Goal: Browse casually: Explore the website without a specific task or goal

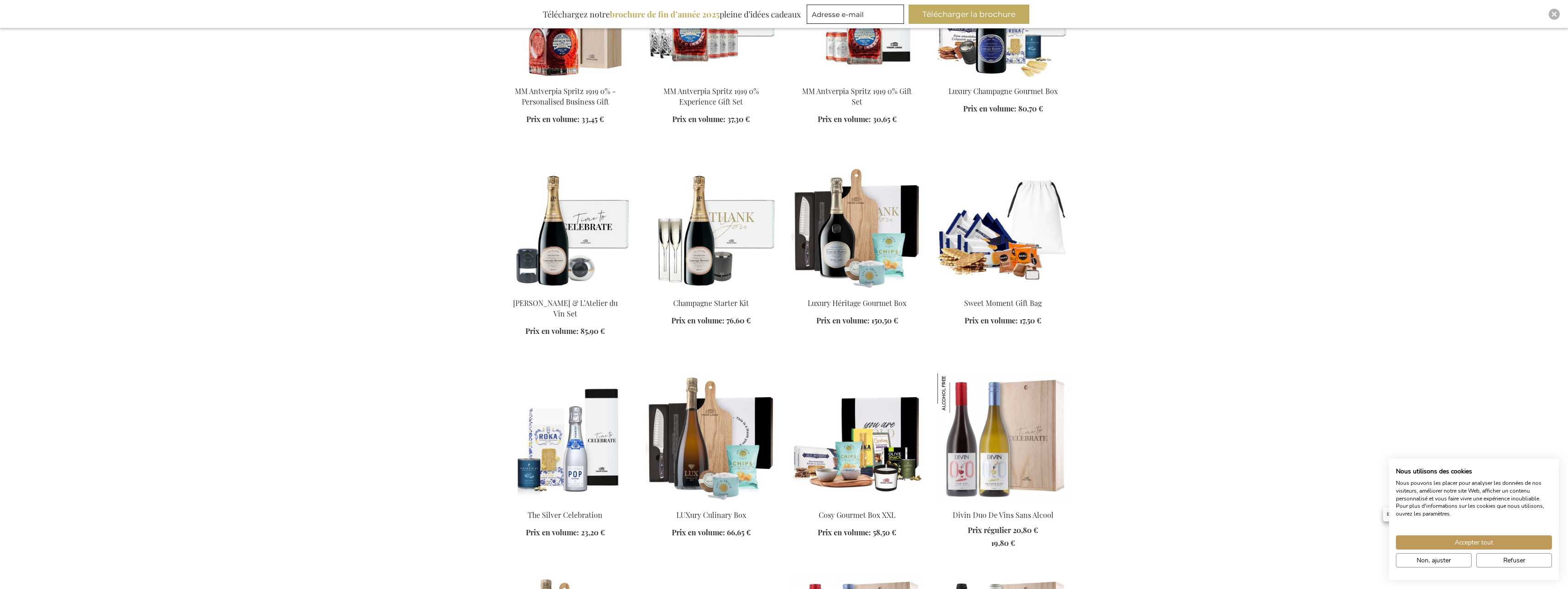
scroll to position [1055, 0]
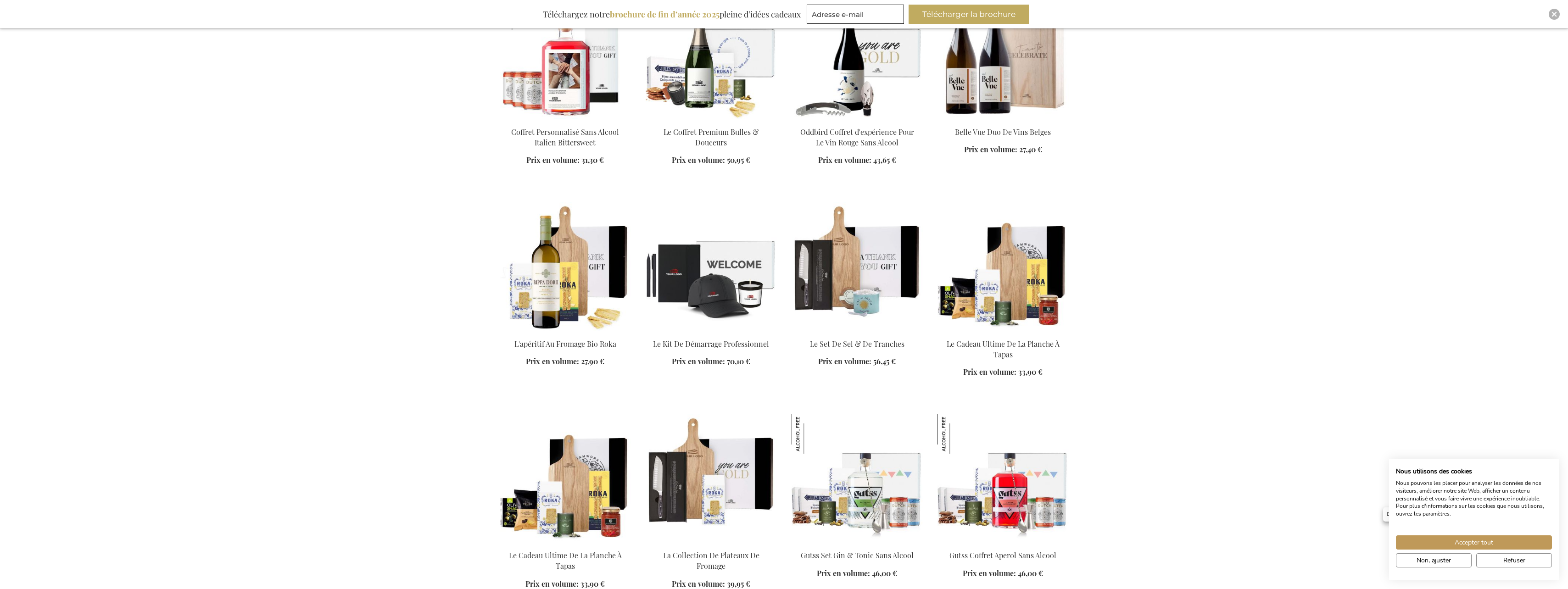
scroll to position [2340, 0]
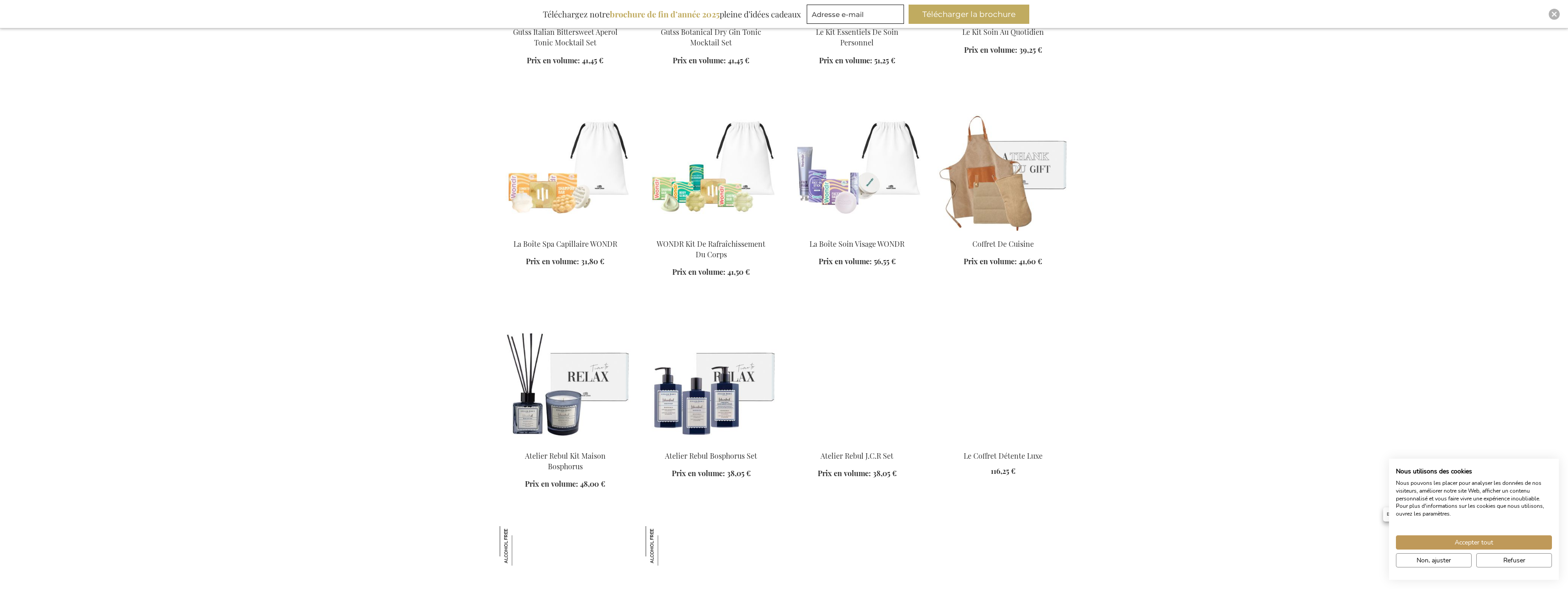
scroll to position [3120, 0]
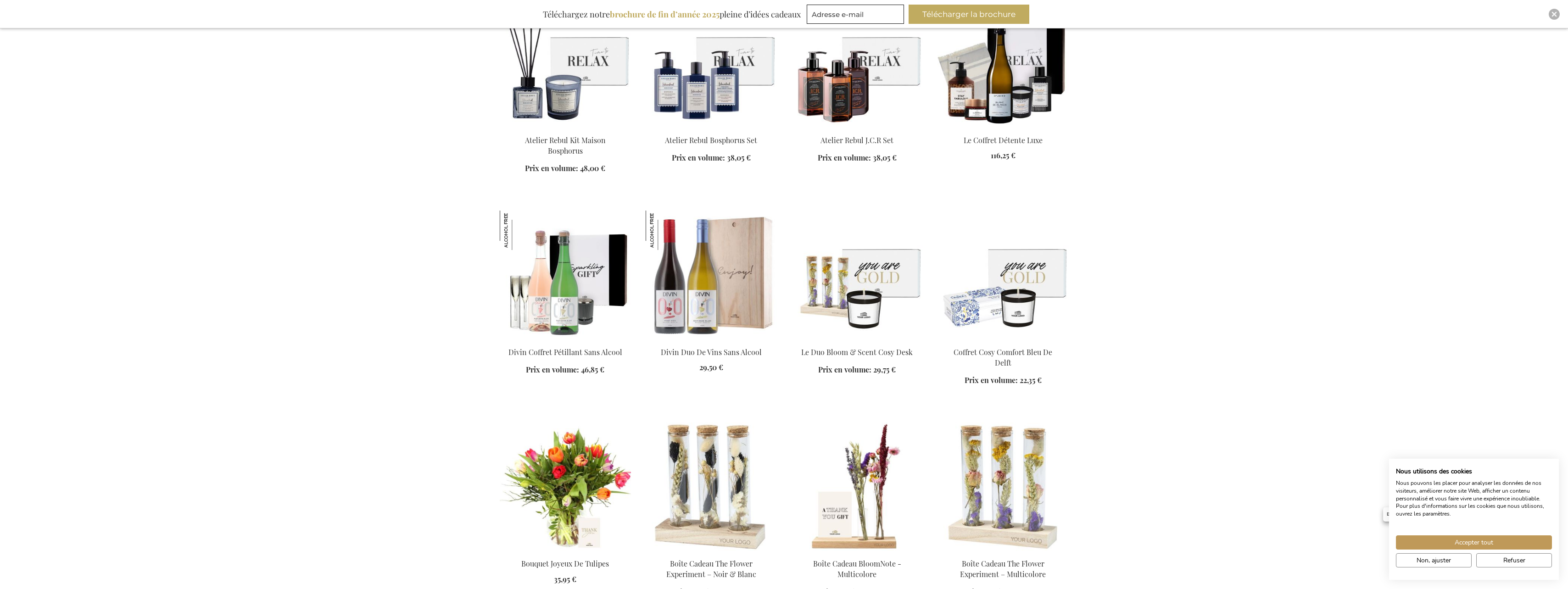
scroll to position [3349, 0]
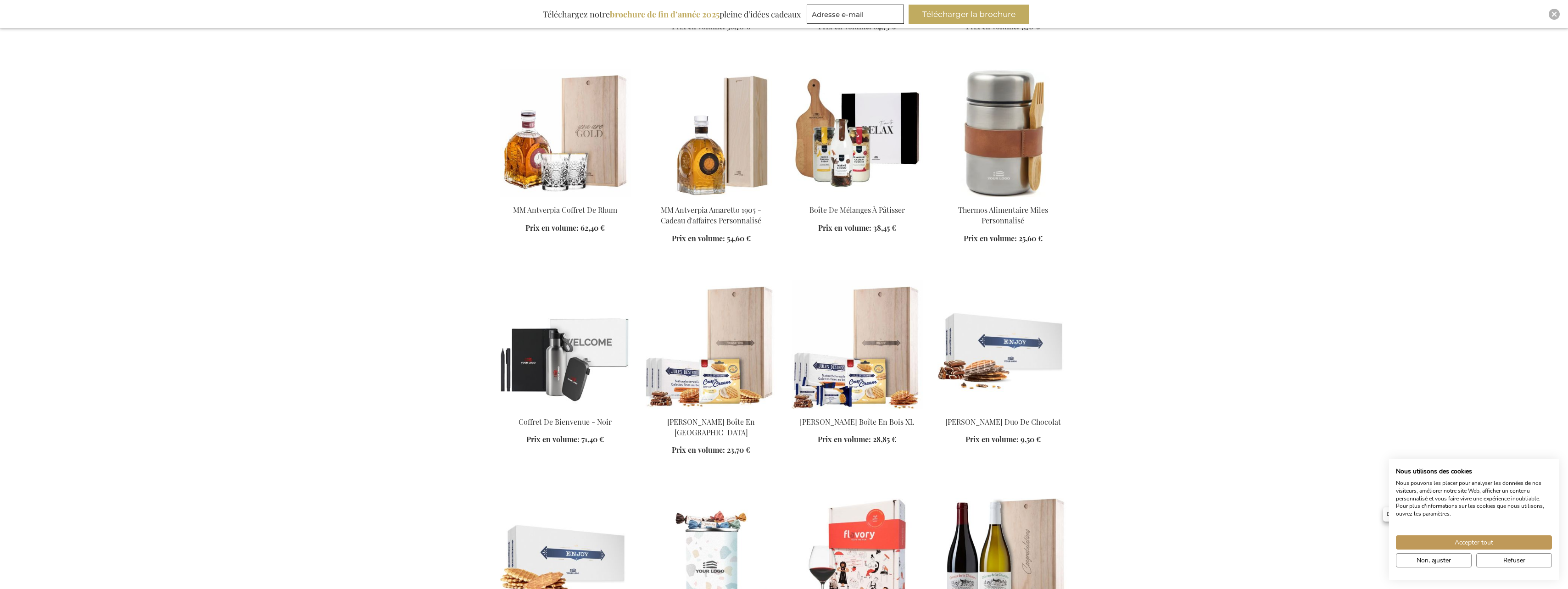
scroll to position [4221, 0]
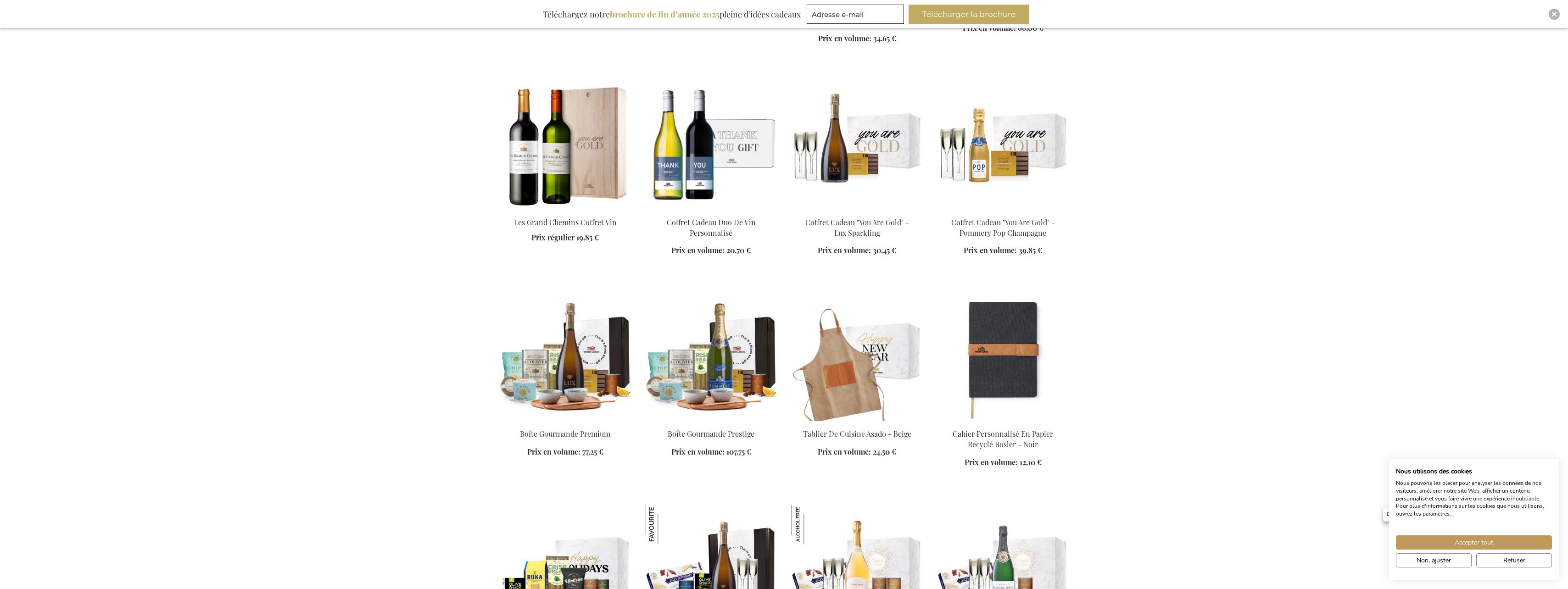
scroll to position [5046, 0]
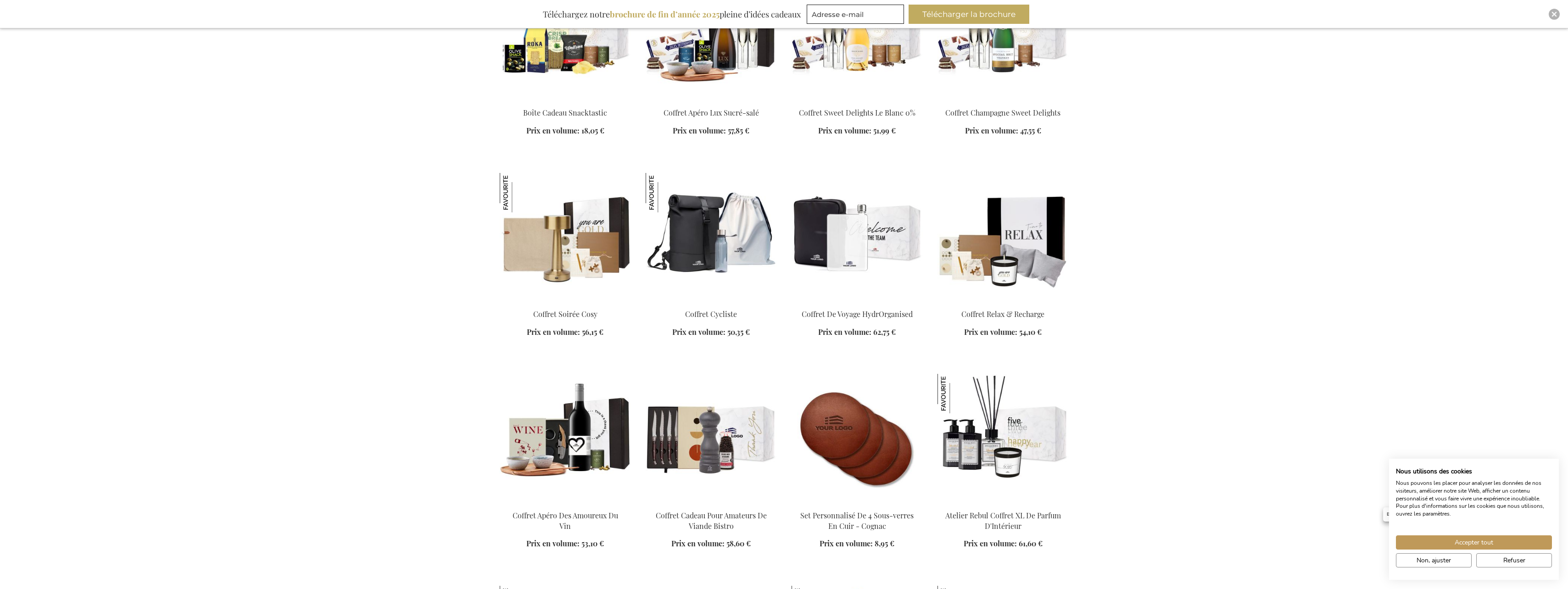
scroll to position [5505, 0]
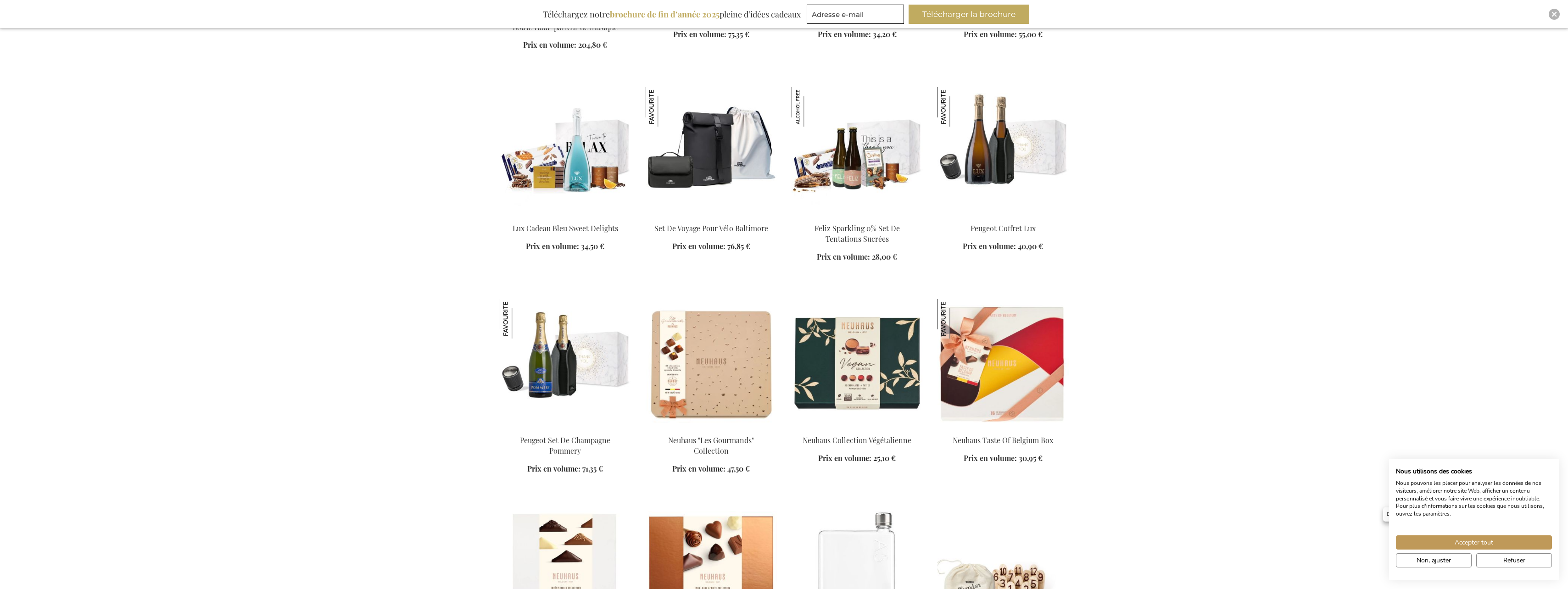
scroll to position [6331, 0]
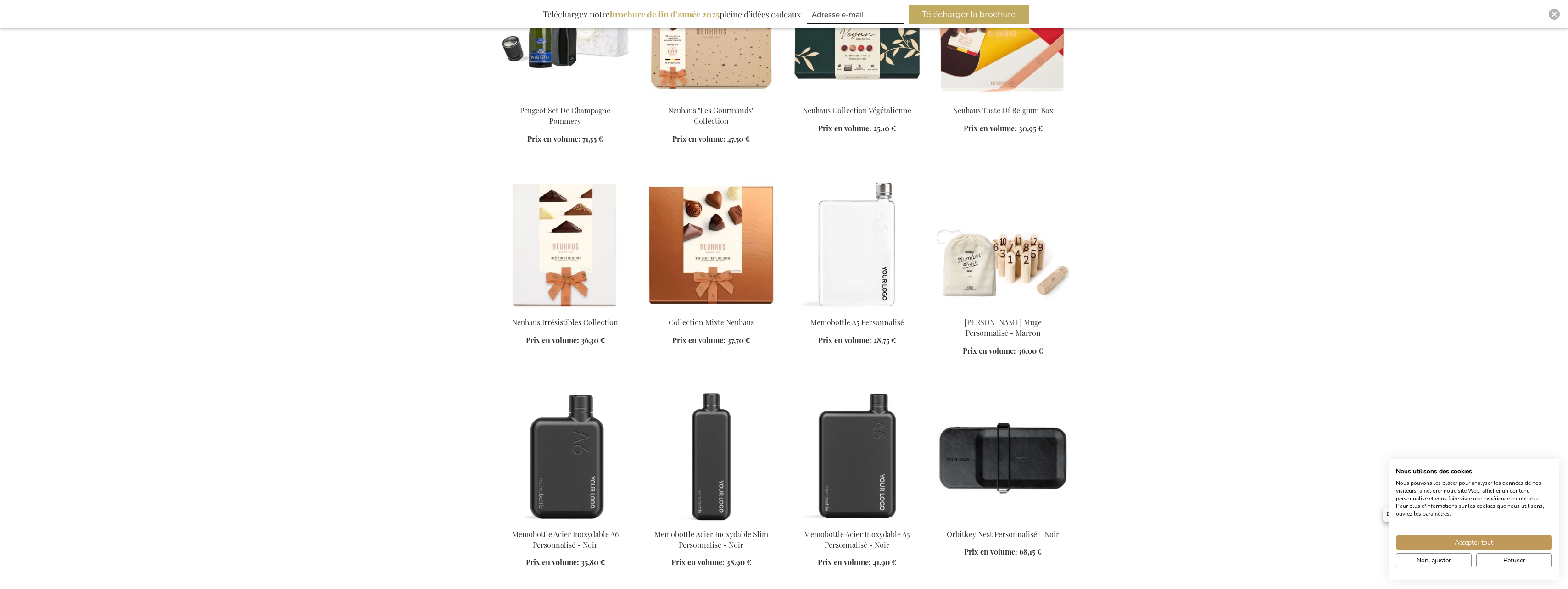
scroll to position [6698, 0]
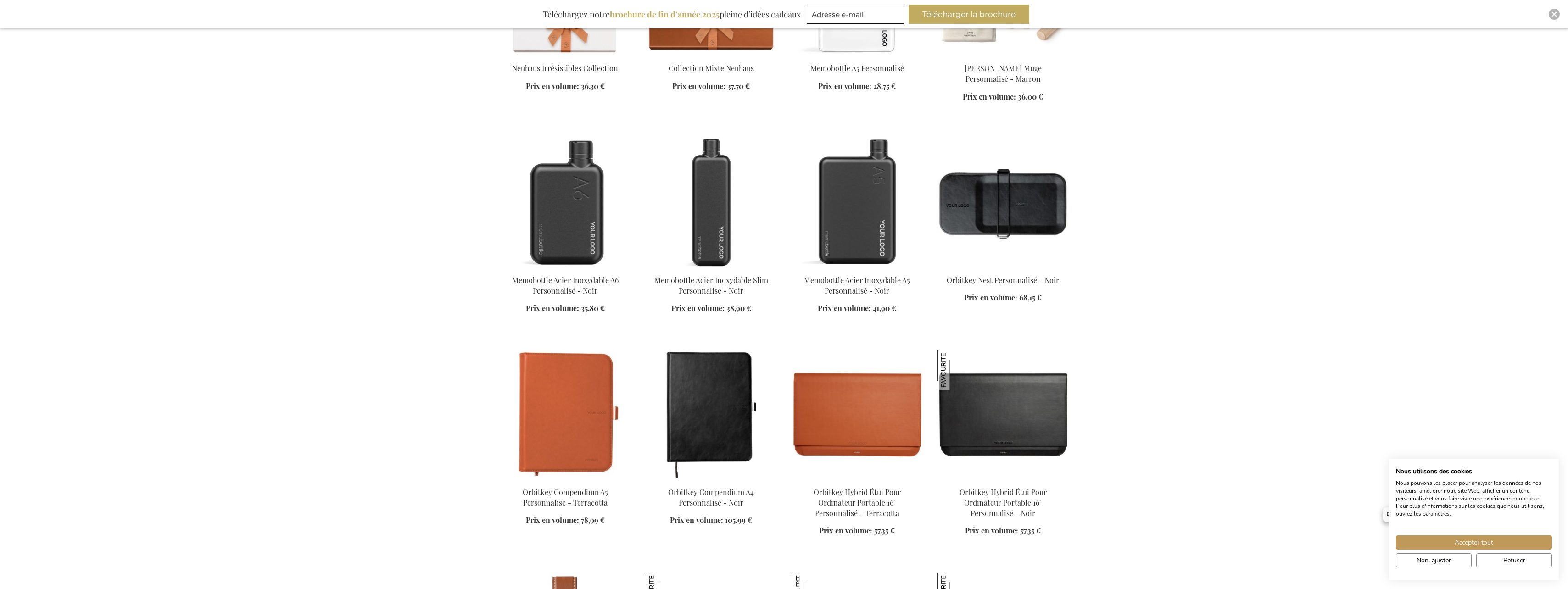
scroll to position [6882, 0]
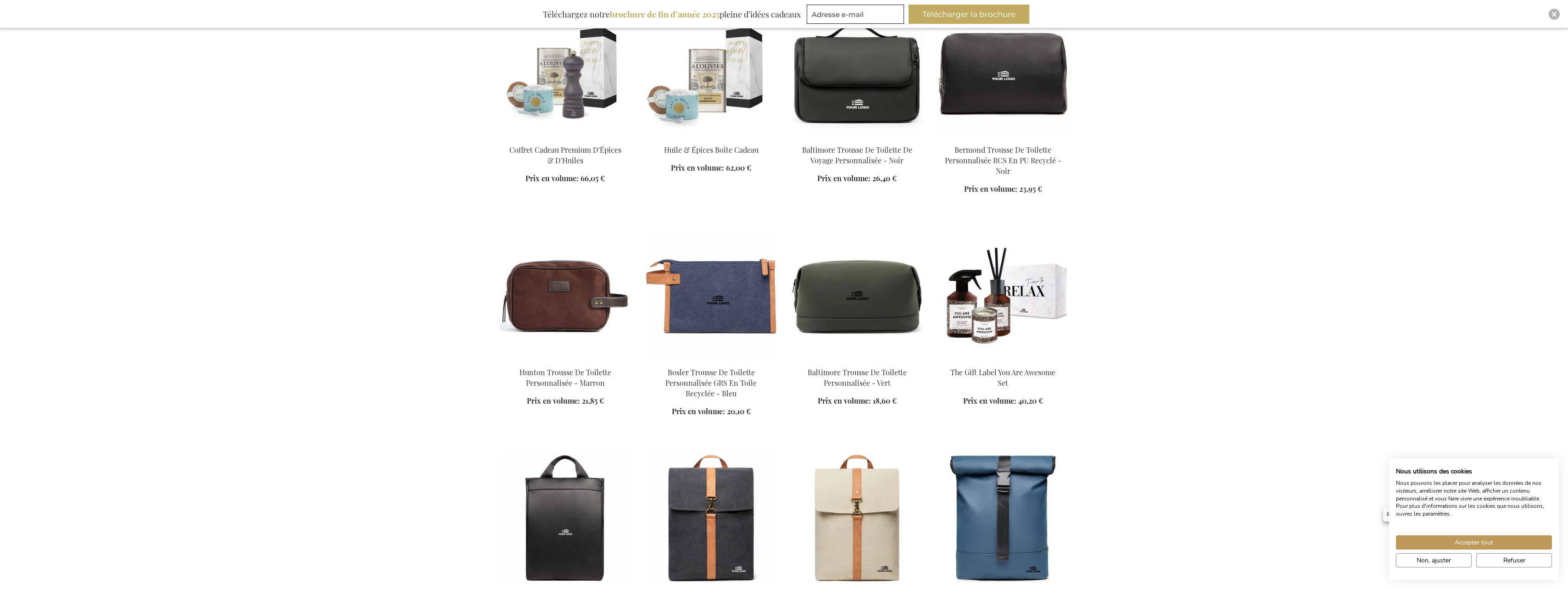
scroll to position [7570, 0]
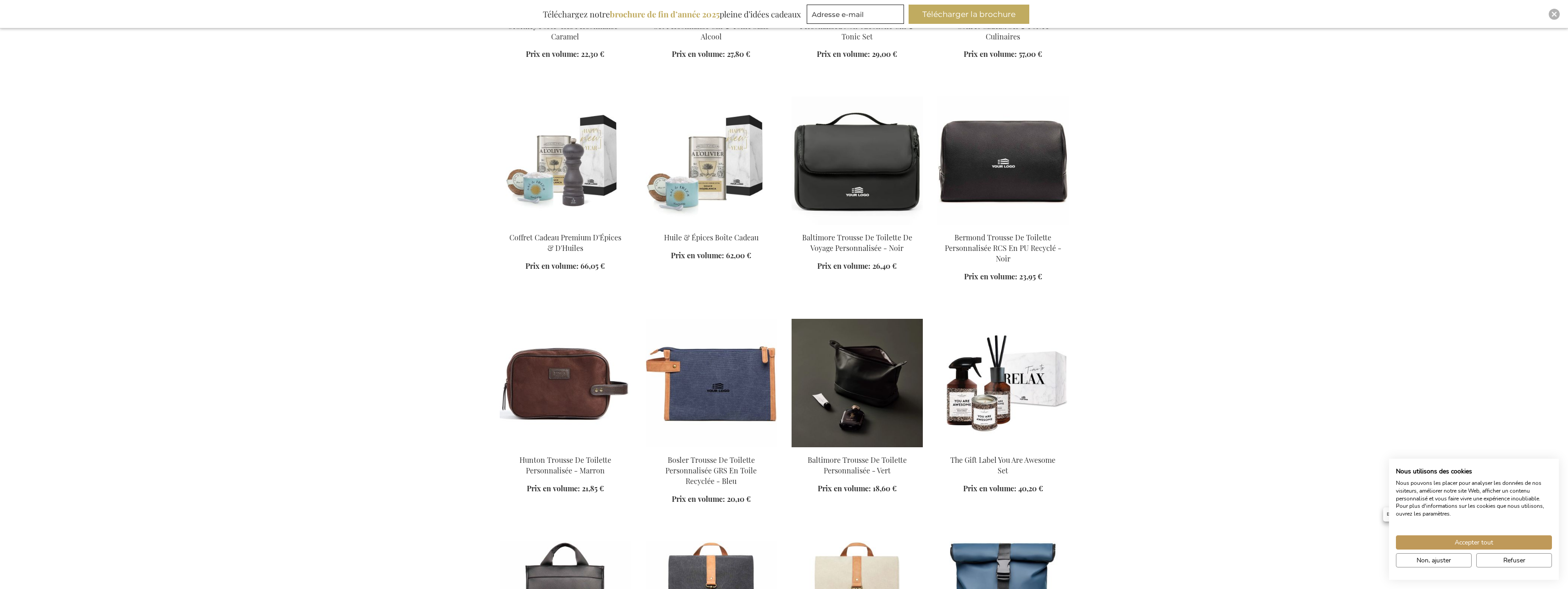
click at [836, 374] on img at bounding box center [857, 383] width 131 height 128
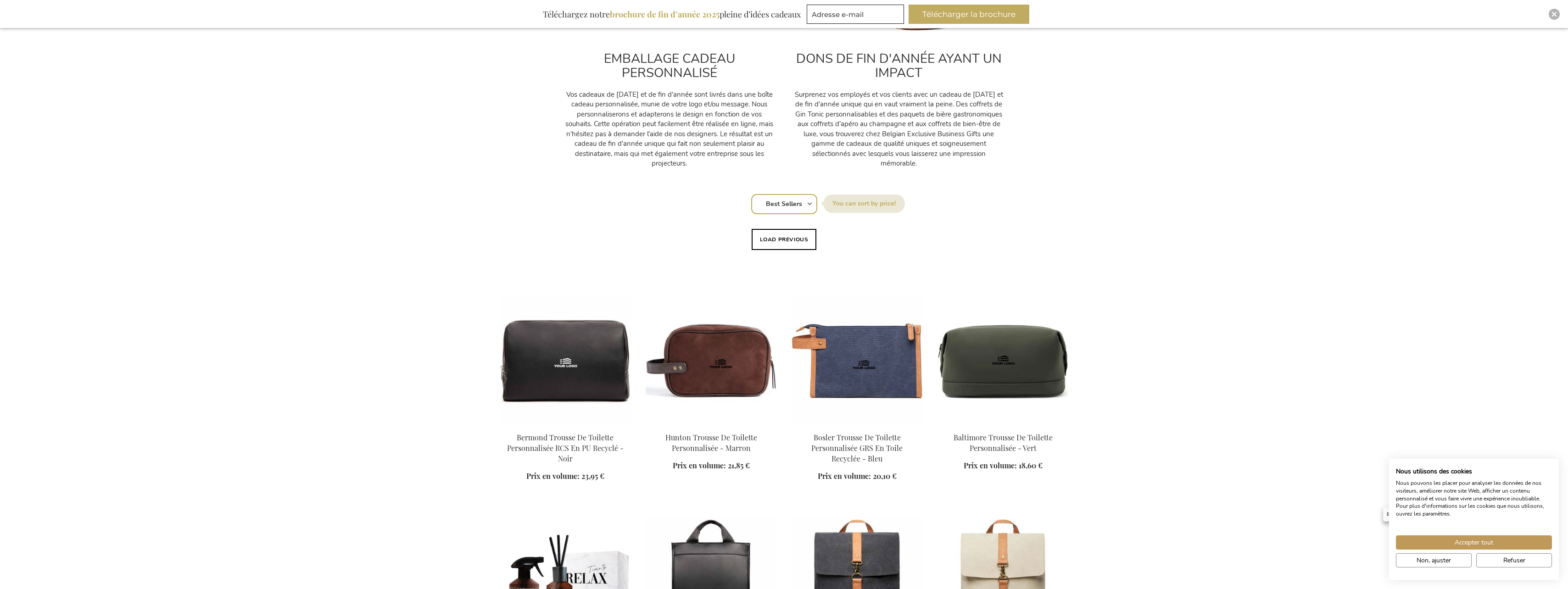
scroll to position [631, 0]
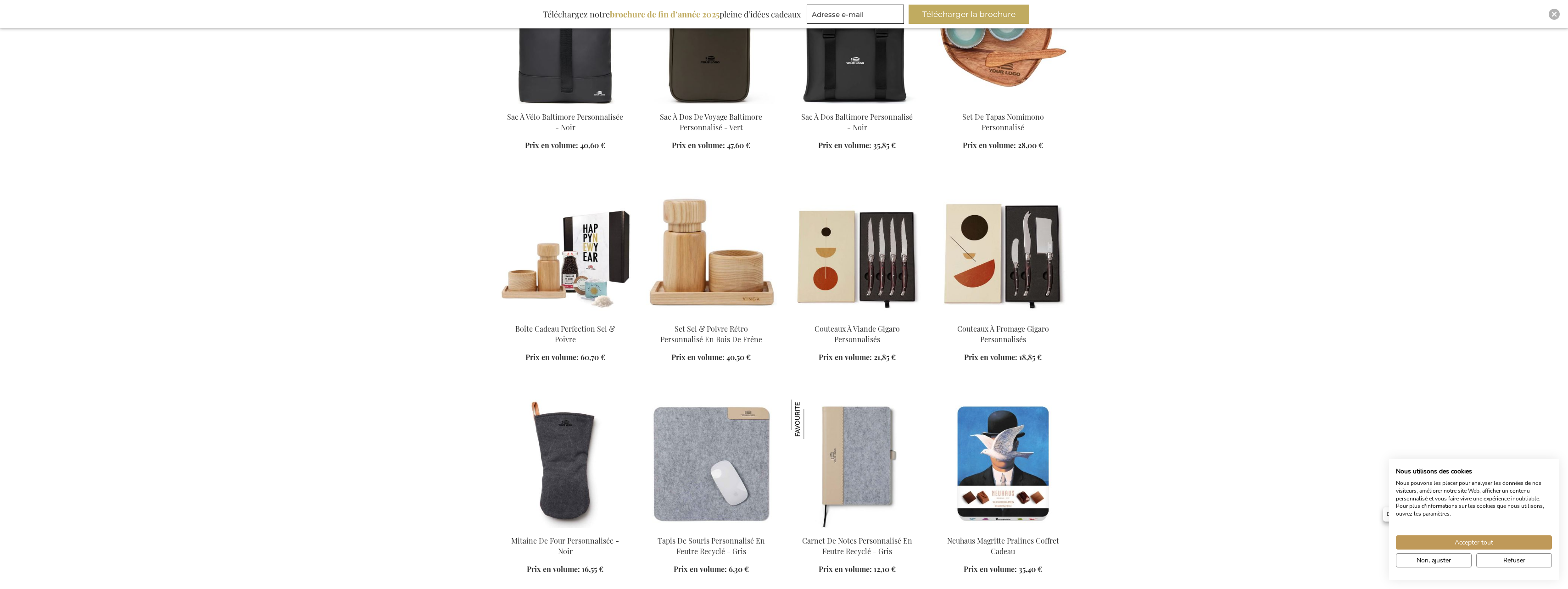
scroll to position [1417, 0]
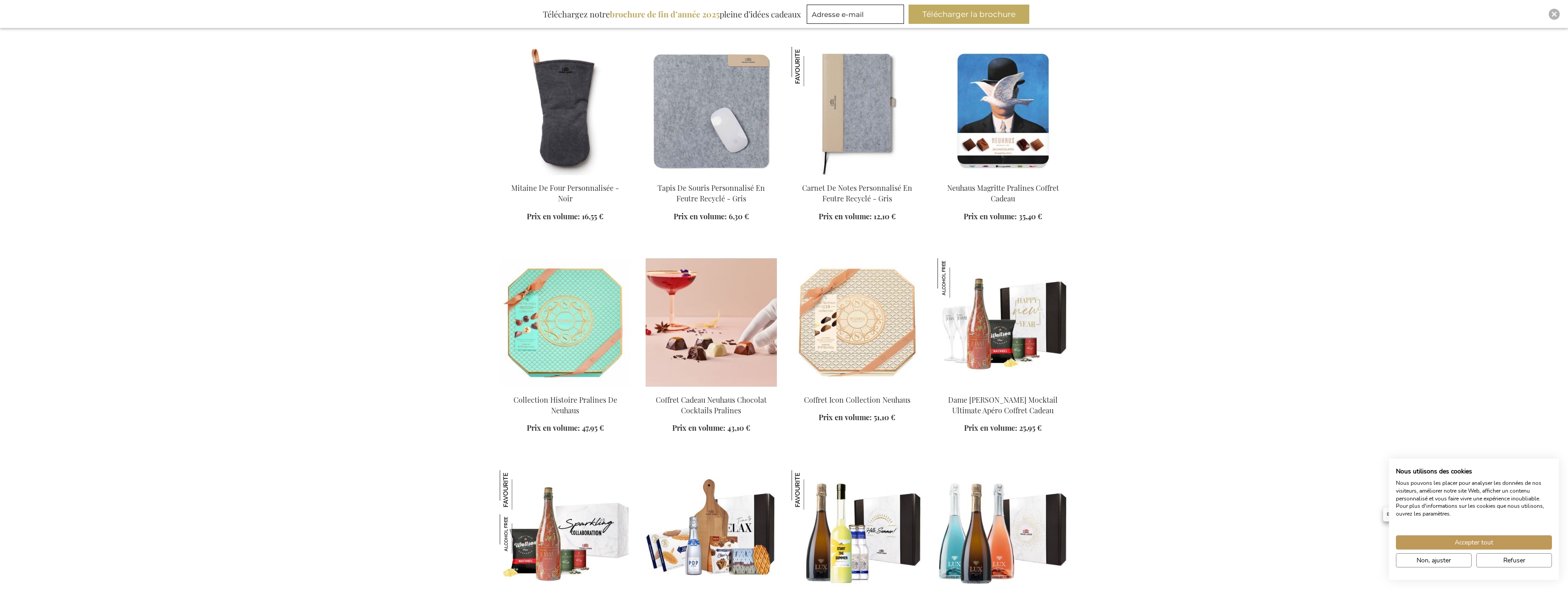
scroll to position [1785, 0]
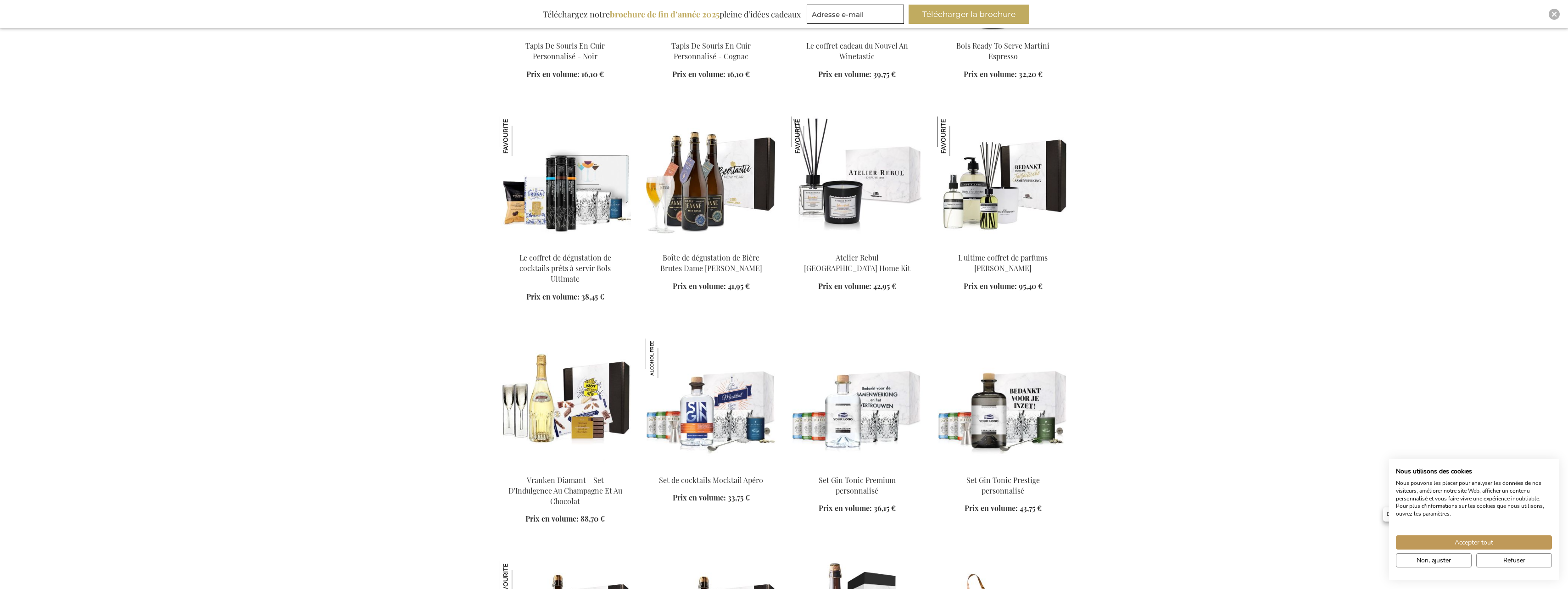
scroll to position [6694, 0]
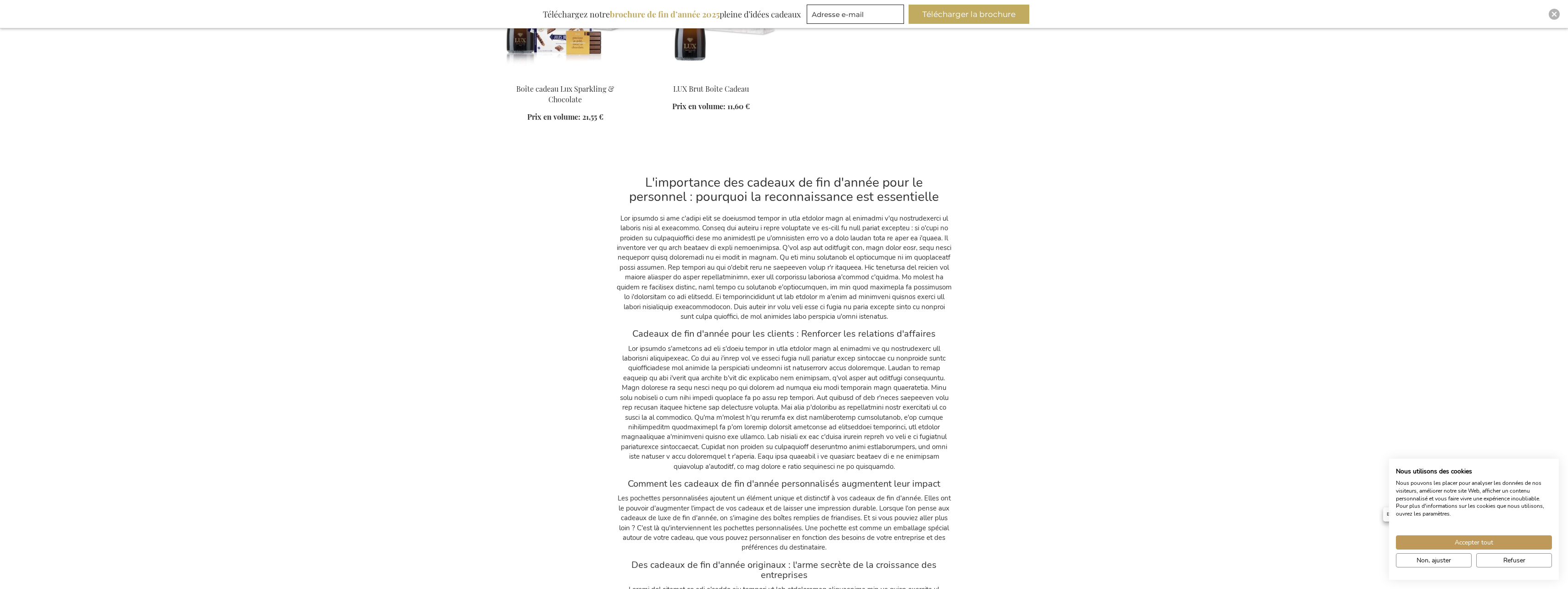
scroll to position [7519, 0]
